Goal: Navigation & Orientation: Find specific page/section

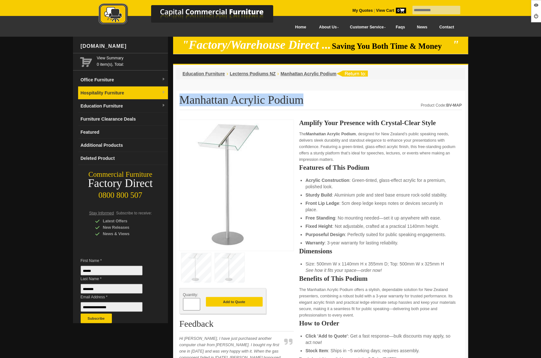
click at [105, 86] on link "Hospitality Furniture" at bounding box center [123, 92] width 90 height 13
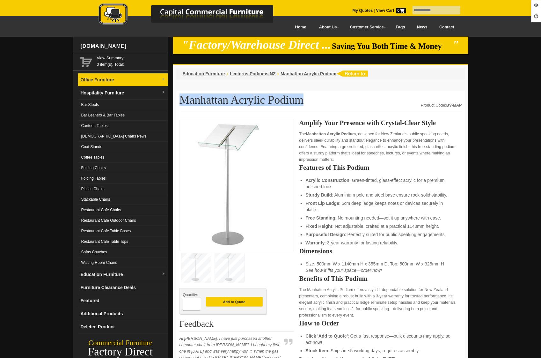
click at [104, 85] on link "Office Furniture" at bounding box center [123, 79] width 90 height 13
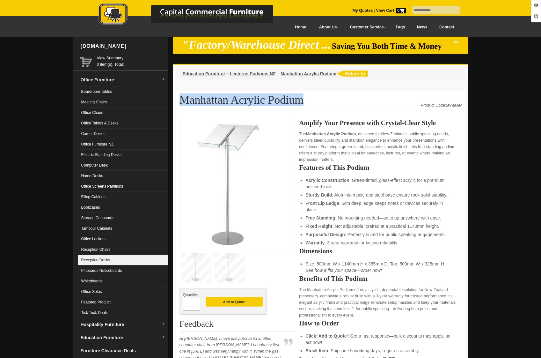
click at [103, 258] on link "Reception Desks" at bounding box center [123, 260] width 90 height 11
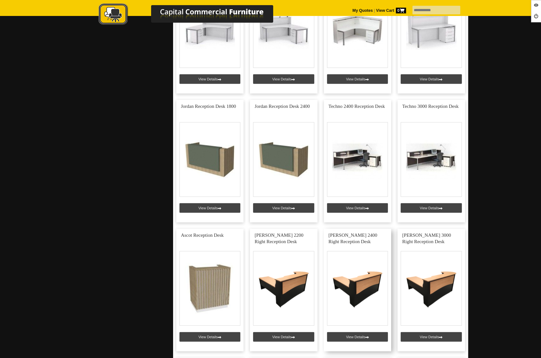
scroll to position [330, 0]
click at [206, 336] on link at bounding box center [210, 290] width 68 height 123
